Goal: Information Seeking & Learning: Learn about a topic

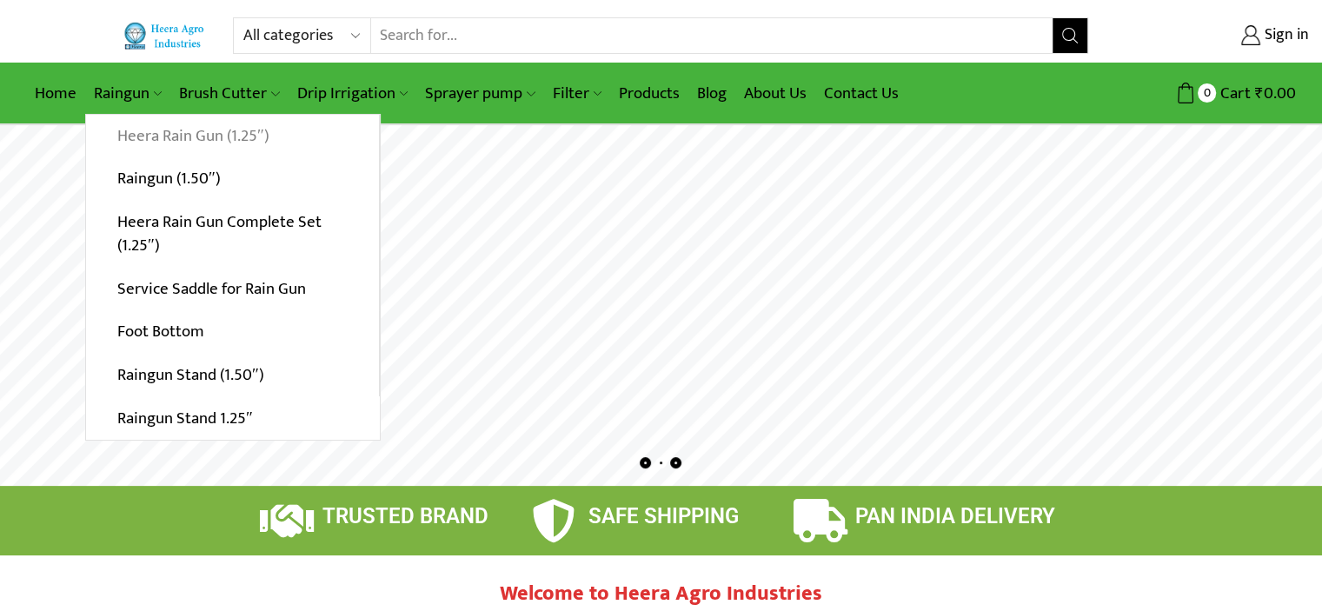
click at [173, 132] on link "Heera Rain Gun (1.25″)" at bounding box center [232, 136] width 293 height 43
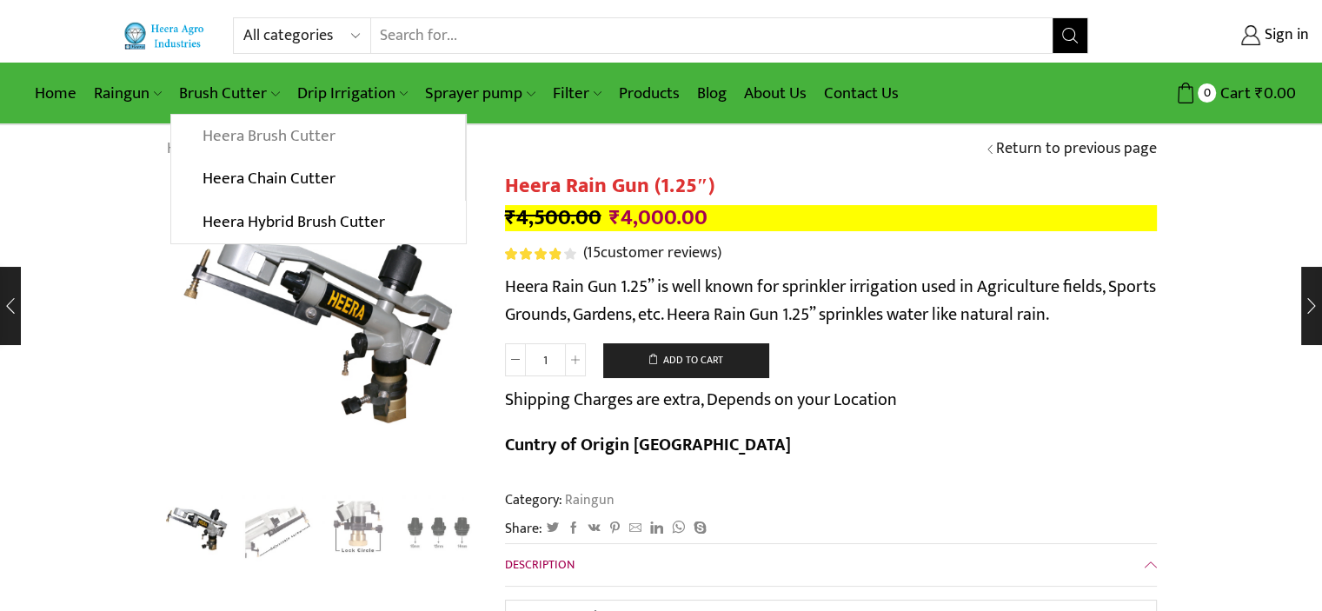
click at [230, 139] on link "Heera Brush Cutter" at bounding box center [317, 136] width 293 height 43
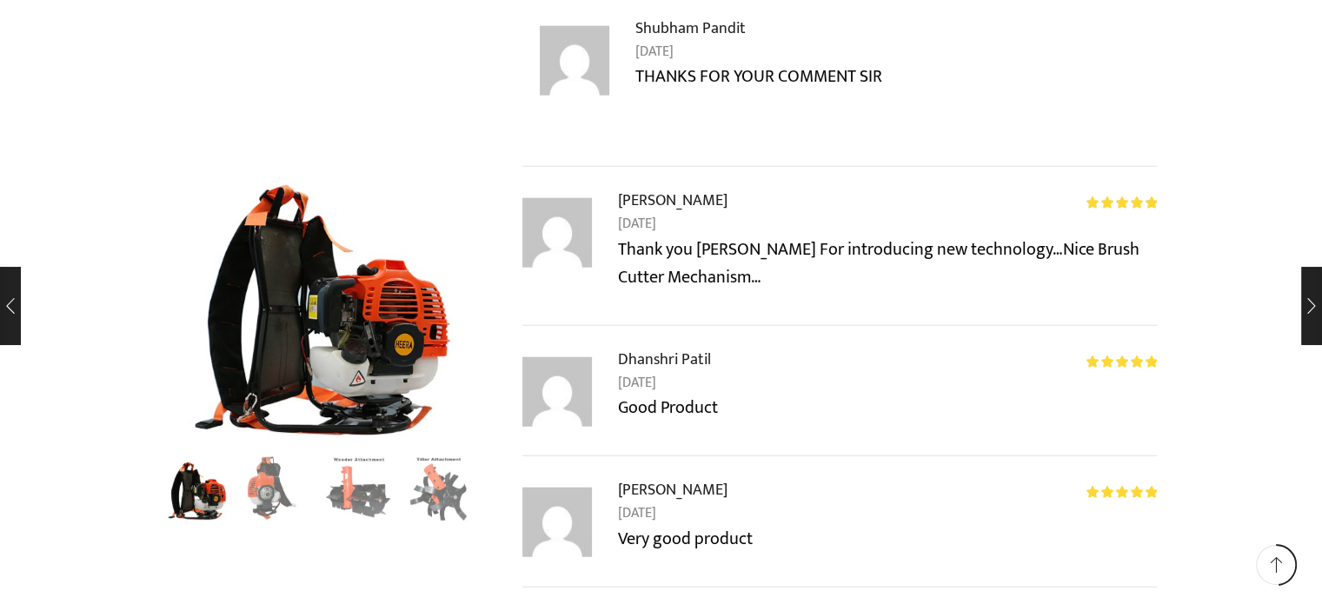
scroll to position [4869, 0]
